Goal: Navigation & Orientation: Find specific page/section

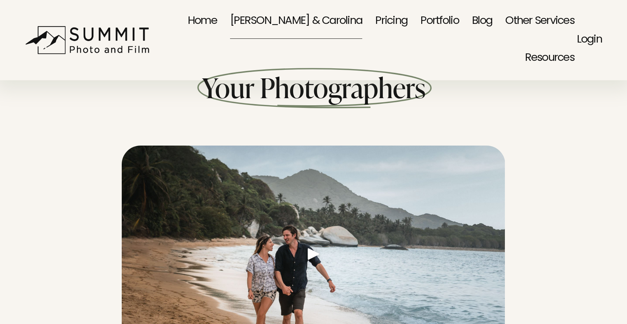
click at [421, 24] on link "Portfolio" at bounding box center [440, 21] width 38 height 37
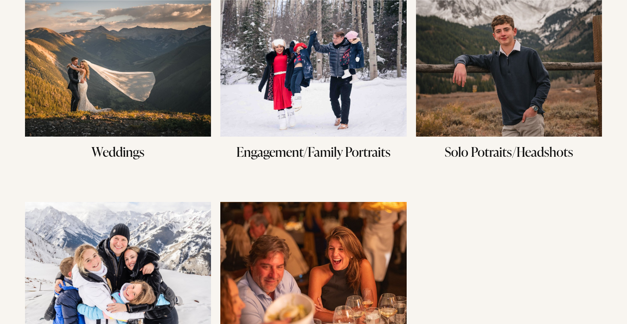
scroll to position [249, 0]
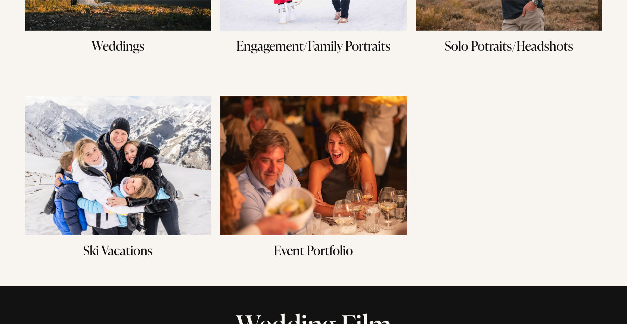
click at [312, 170] on img at bounding box center [313, 166] width 186 height 140
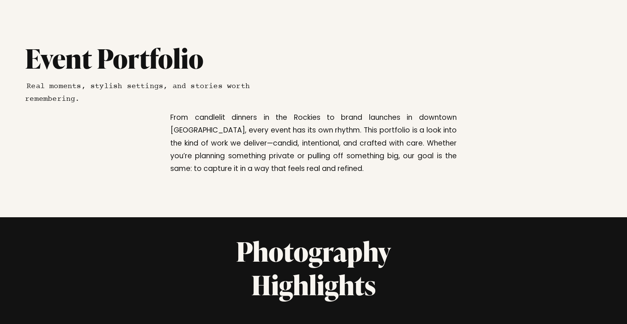
scroll to position [524, 0]
